Goal: Check status

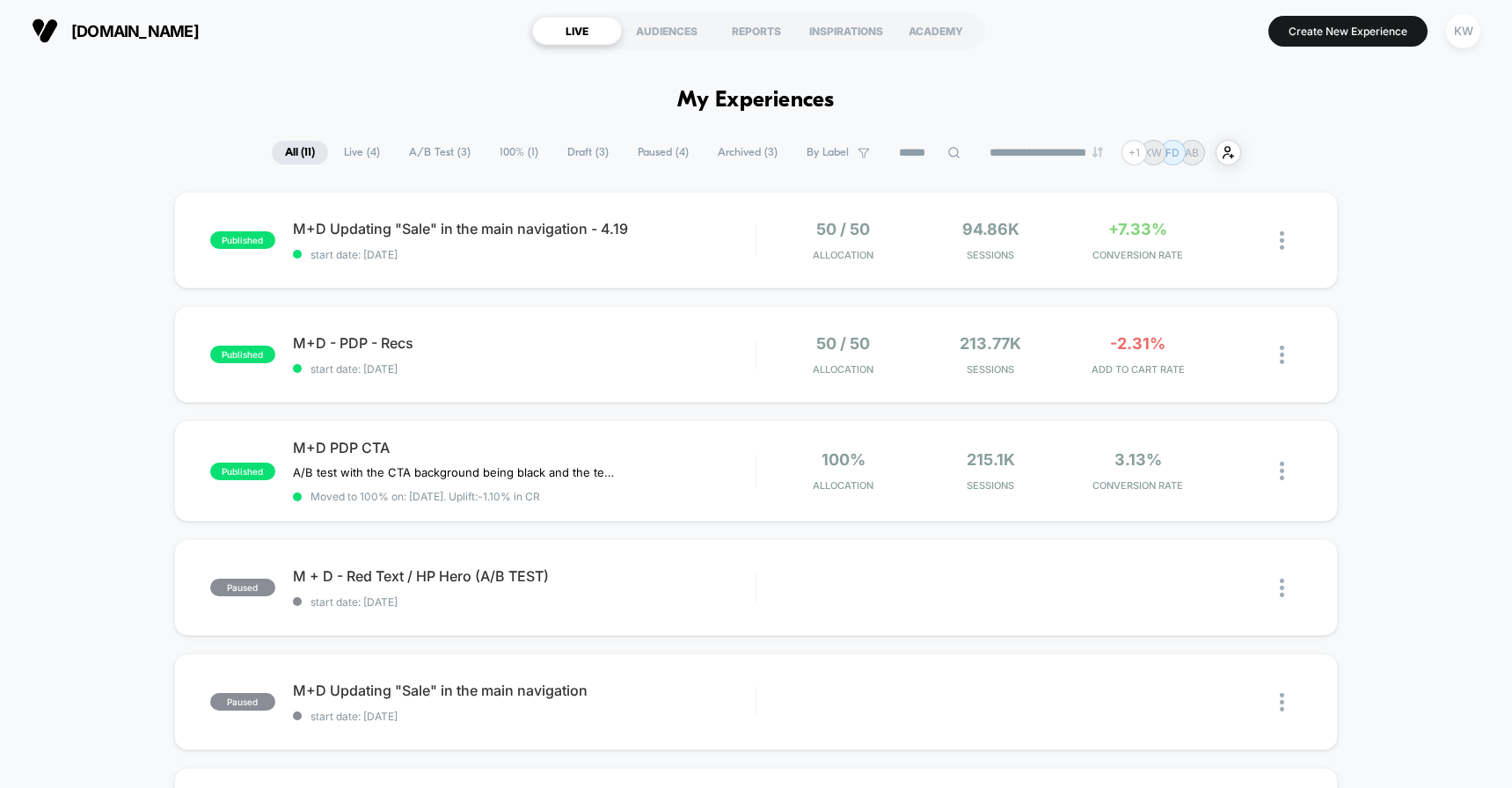
click at [343, 153] on span "Live ( 4 )" at bounding box center [362, 152] width 62 height 24
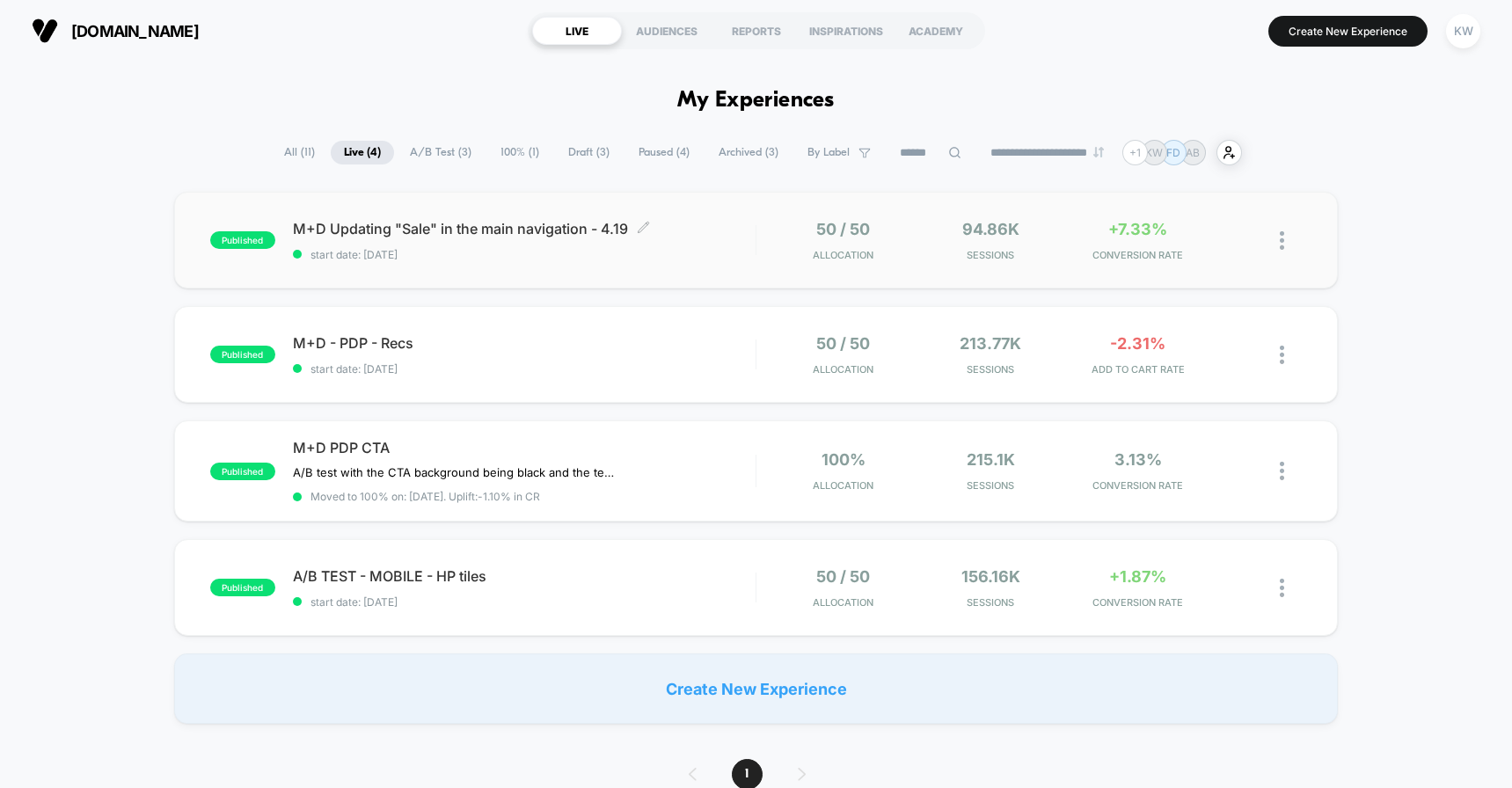
click at [538, 231] on span "M+D Updating "Sale" in the main navigation - 4.19 Click to edit experience deta…" at bounding box center [525, 229] width 463 height 18
